Goal: Information Seeking & Learning: Learn about a topic

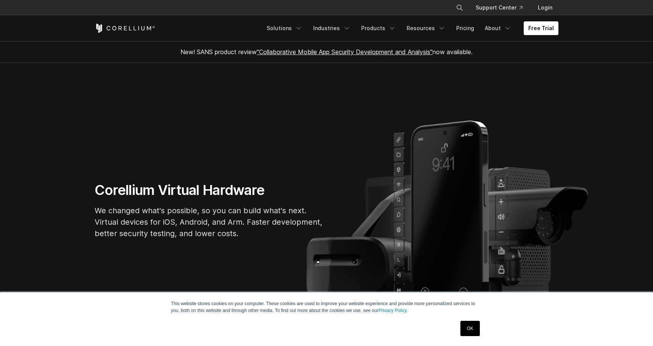
scroll to position [1286, 0]
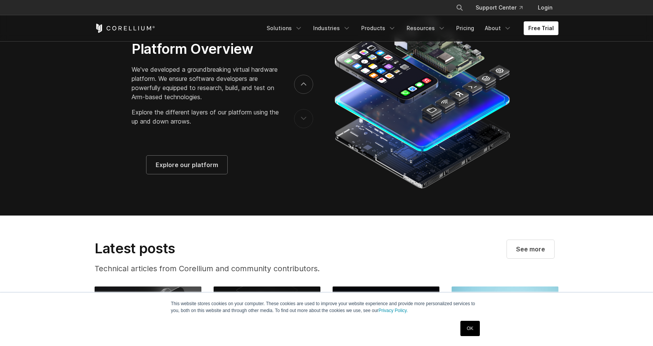
click at [371, 27] on link "Products" at bounding box center [379, 28] width 44 height 14
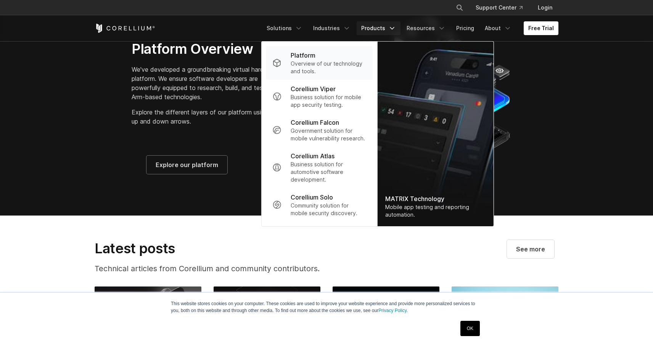
click at [337, 66] on p "Overview of our technology and tools." at bounding box center [329, 67] width 76 height 15
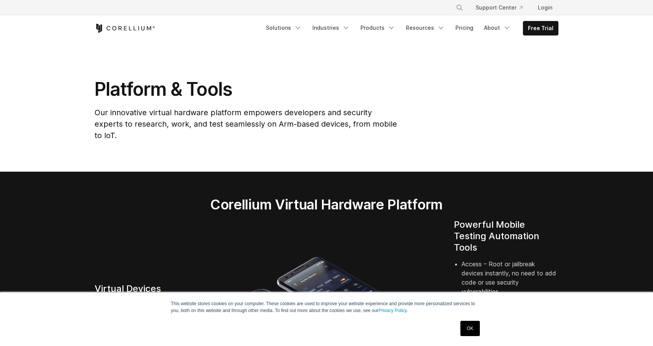
click at [461, 28] on link "Pricing" at bounding box center [464, 28] width 27 height 14
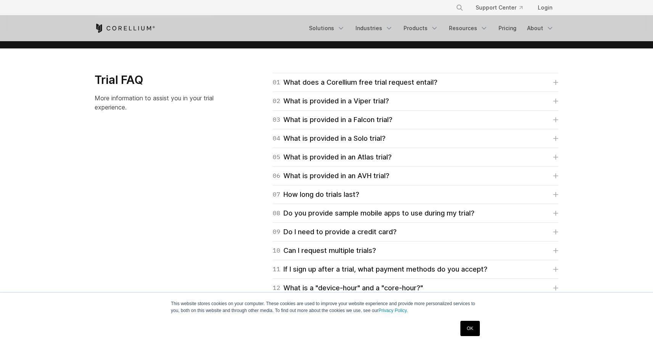
scroll to position [1075, 0]
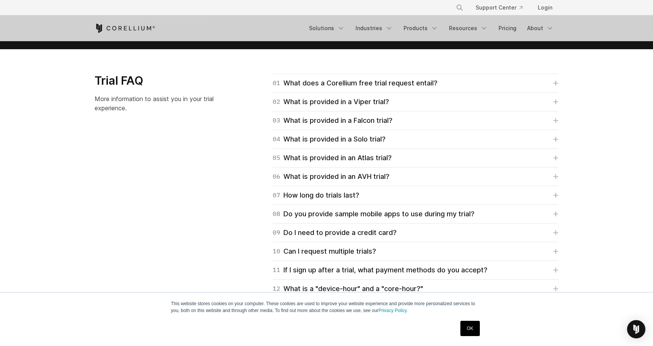
click at [390, 146] on div "04 What is provided in a Solo trial? Corellium's Solo trial is for students onl…" at bounding box center [416, 139] width 286 height 19
click at [375, 145] on div "04 What is provided in a Solo trial? Corellium's Solo trial is for students onl…" at bounding box center [416, 139] width 286 height 19
click at [375, 143] on div "04 What is provided in a Solo trial?" at bounding box center [329, 139] width 113 height 11
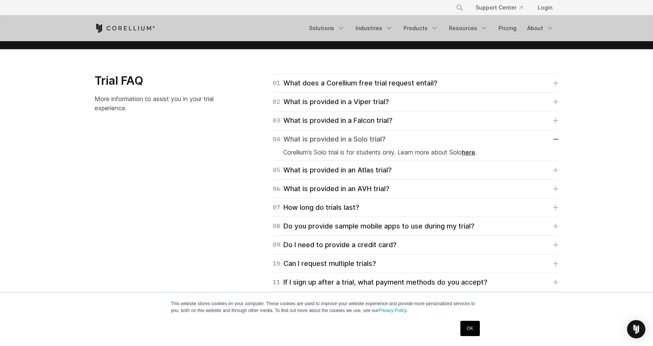
click at [375, 143] on div "04 What is provided in a Solo trial?" at bounding box center [329, 139] width 113 height 11
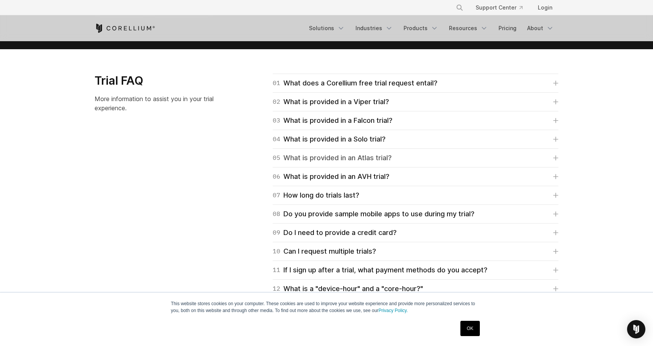
click at [373, 157] on div "05 What is provided in an Atlas trial?" at bounding box center [332, 158] width 119 height 11
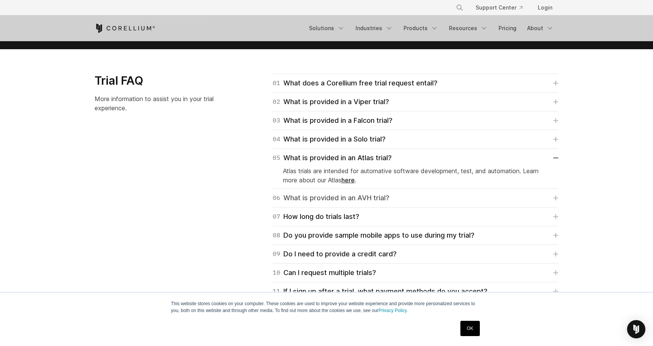
click at [371, 193] on div "06 What is provided in an AVH trial?" at bounding box center [331, 198] width 117 height 11
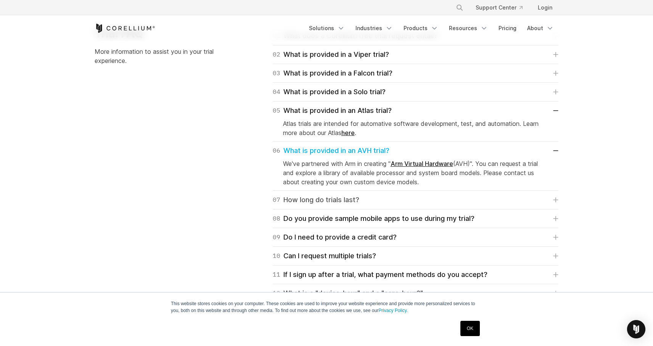
scroll to position [0, 0]
click at [367, 202] on link "07 How long do trials last?" at bounding box center [416, 200] width 286 height 11
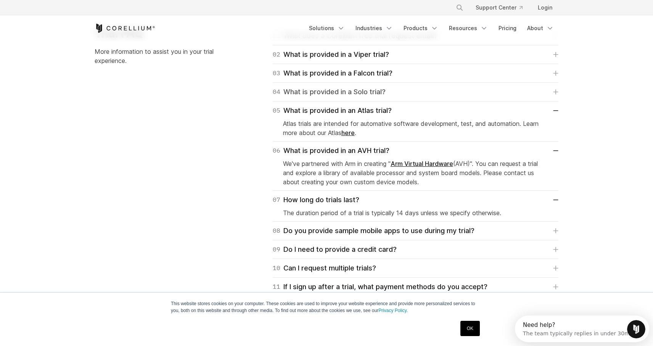
click at [357, 95] on div "04 What is provided in a Solo trial?" at bounding box center [329, 92] width 113 height 11
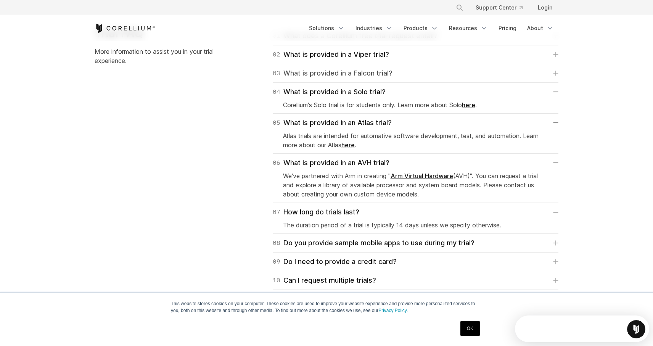
click at [364, 74] on div "03 What is provided in a Falcon trial?" at bounding box center [333, 73] width 120 height 11
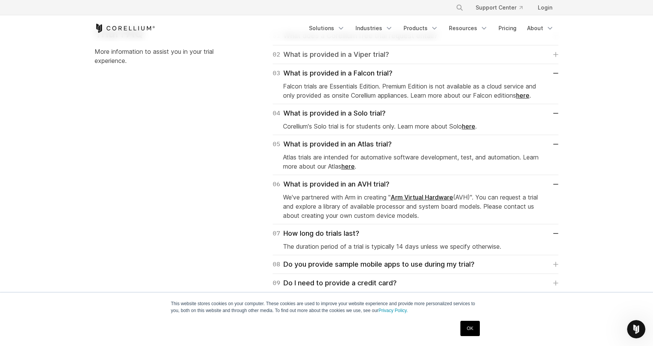
click at [373, 58] on div "02 What is provided in a Viper trial?" at bounding box center [331, 54] width 116 height 11
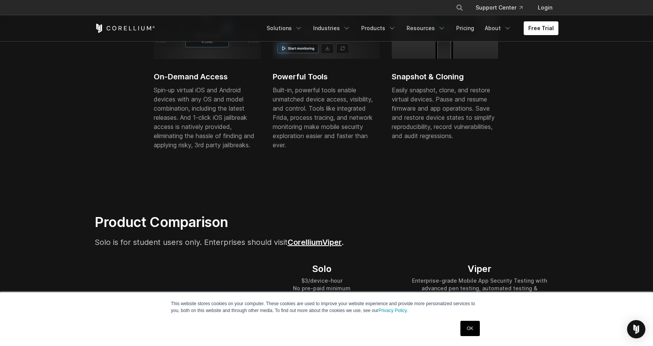
scroll to position [340, 0]
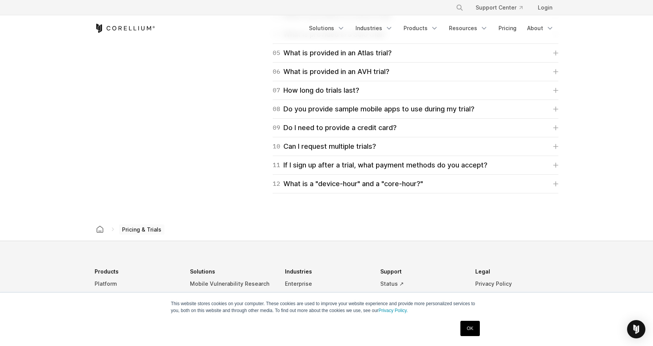
scroll to position [1175, 0]
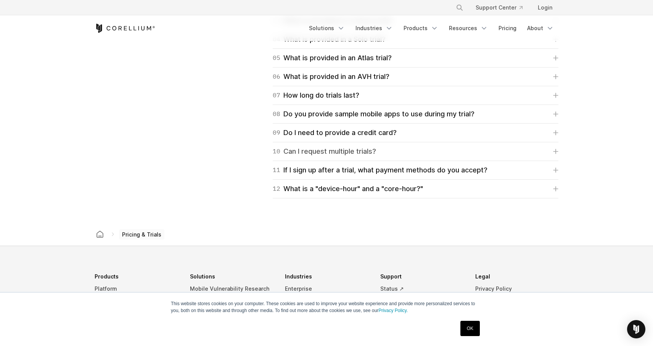
click at [302, 154] on div "10 Can I request multiple trials?" at bounding box center [324, 151] width 103 height 11
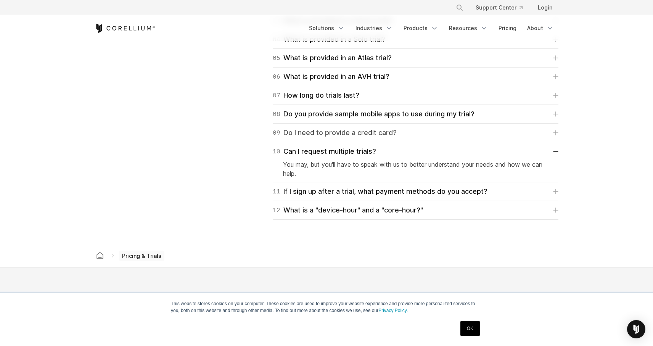
click at [314, 132] on div "09 Do I need to provide a credit card?" at bounding box center [335, 132] width 124 height 11
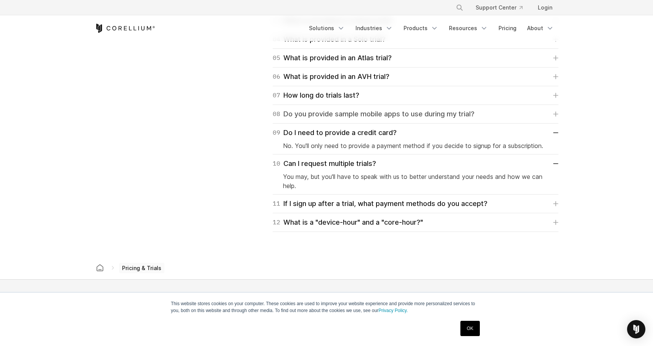
click at [323, 110] on div "08 Do you provide sample mobile apps to use during my trial?" at bounding box center [374, 114] width 202 height 11
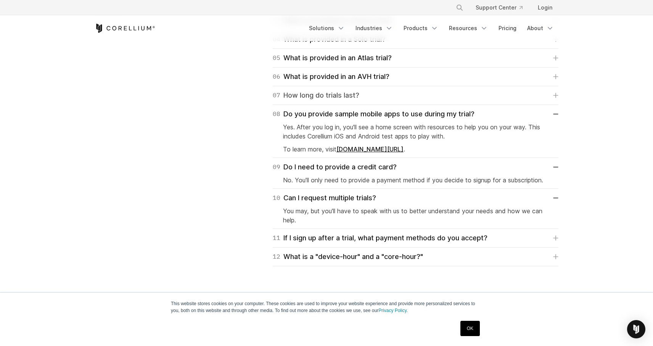
click at [327, 97] on div "07 How long do trials last?" at bounding box center [316, 95] width 87 height 11
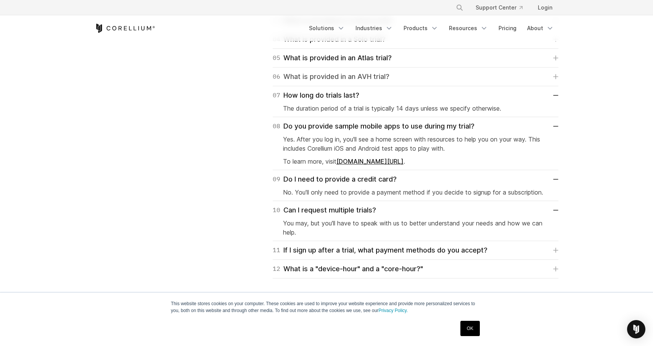
click at [335, 71] on div "06 What is provided in an AVH trial?" at bounding box center [331, 76] width 117 height 11
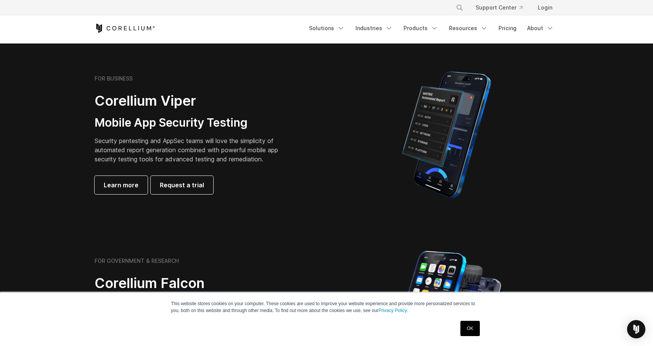
scroll to position [0, 0]
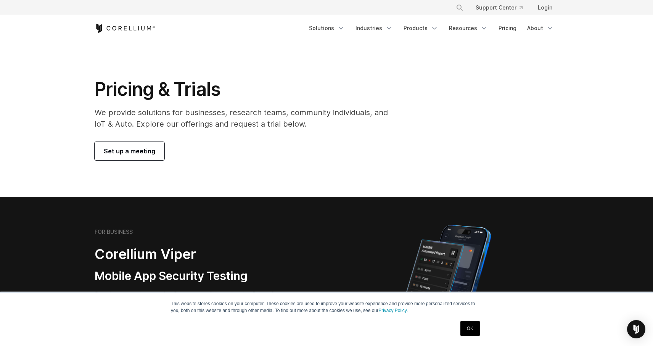
click at [151, 152] on span "Set up a meeting" at bounding box center [129, 150] width 51 height 9
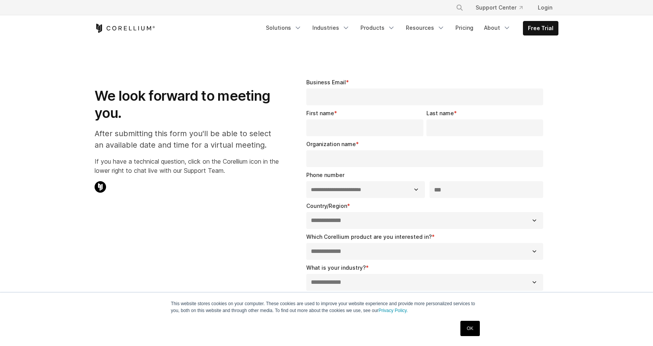
select select "**"
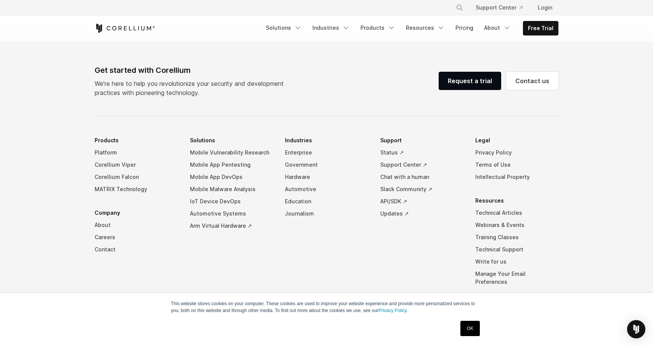
scroll to position [477, 0]
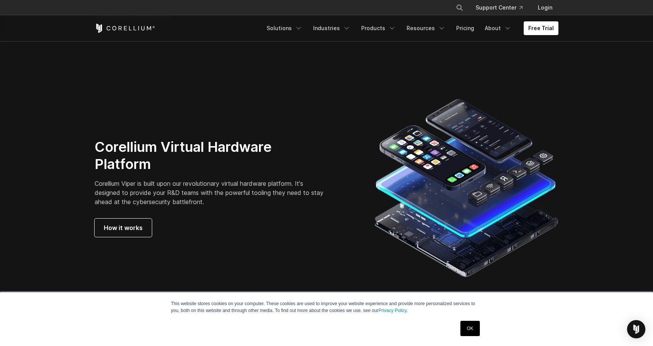
scroll to position [1948, 0]
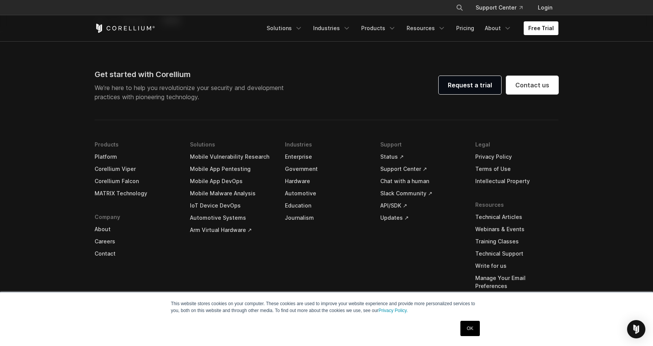
scroll to position [2260, 0]
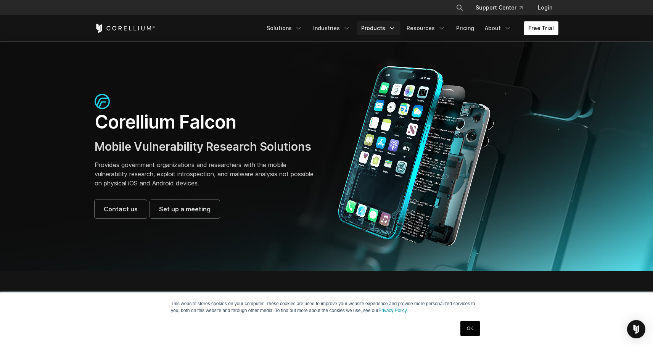
click at [373, 24] on link "Products" at bounding box center [379, 28] width 44 height 14
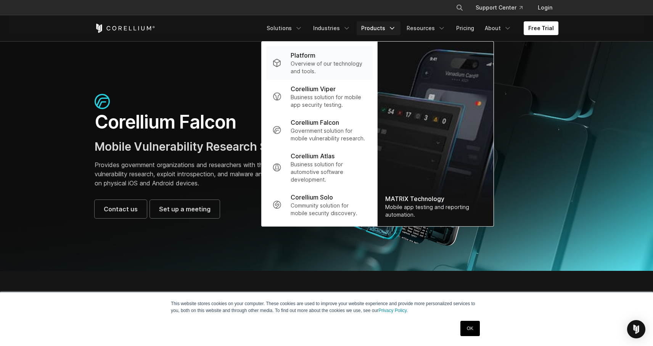
click at [342, 59] on div "Platform" at bounding box center [329, 55] width 76 height 9
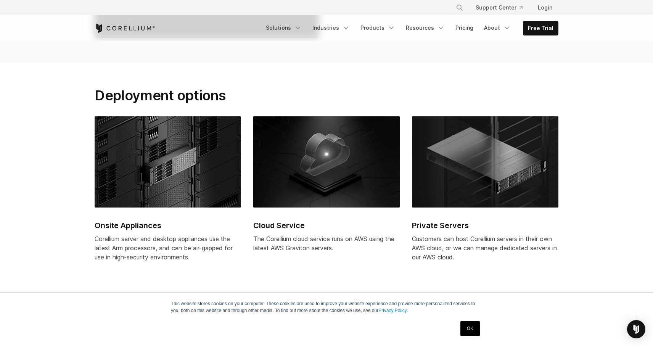
scroll to position [3130, 0]
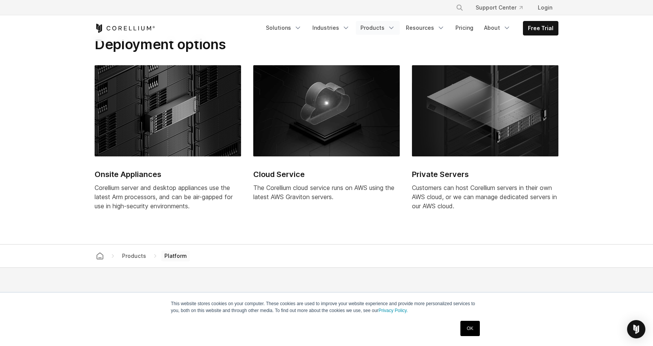
click at [366, 32] on link "Products" at bounding box center [378, 28] width 44 height 14
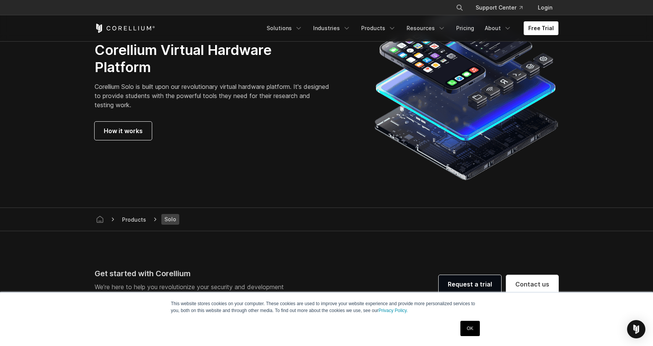
scroll to position [1299, 0]
